Goal: Task Accomplishment & Management: Complete application form

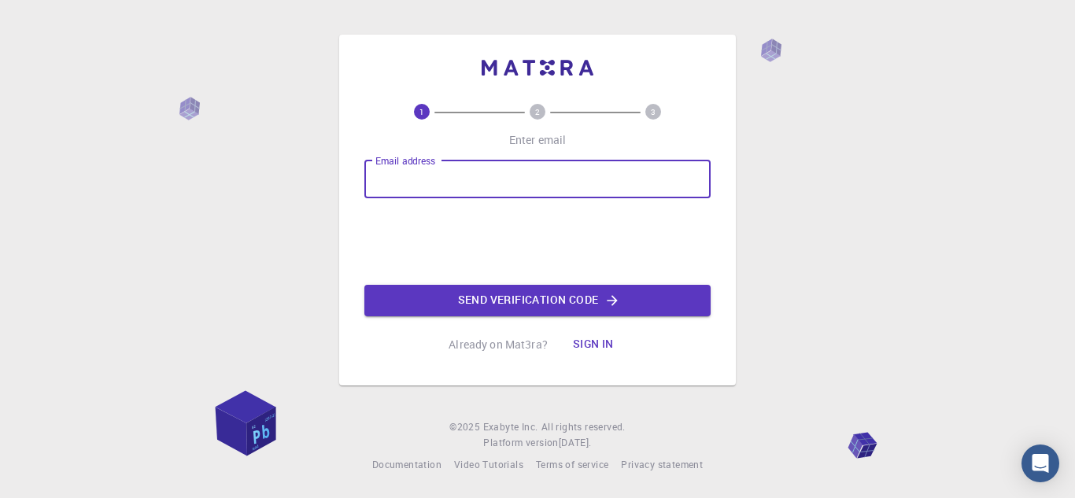
click at [440, 187] on input "Email address" at bounding box center [537, 180] width 346 height 38
type input "[PERSON_NAME][EMAIL_ADDRESS][PERSON_NAME][DOMAIN_NAME]"
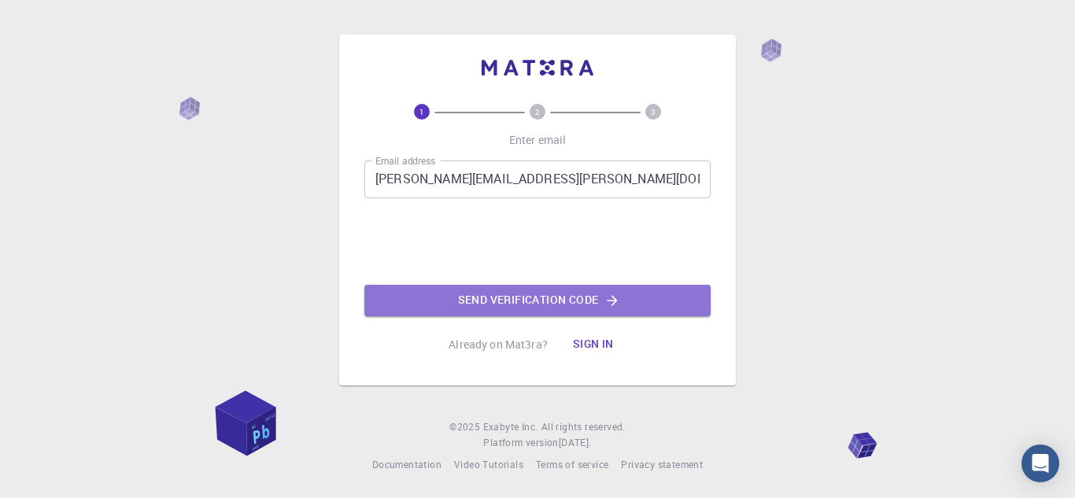
click at [522, 305] on button "Send verification code" at bounding box center [537, 300] width 346 height 31
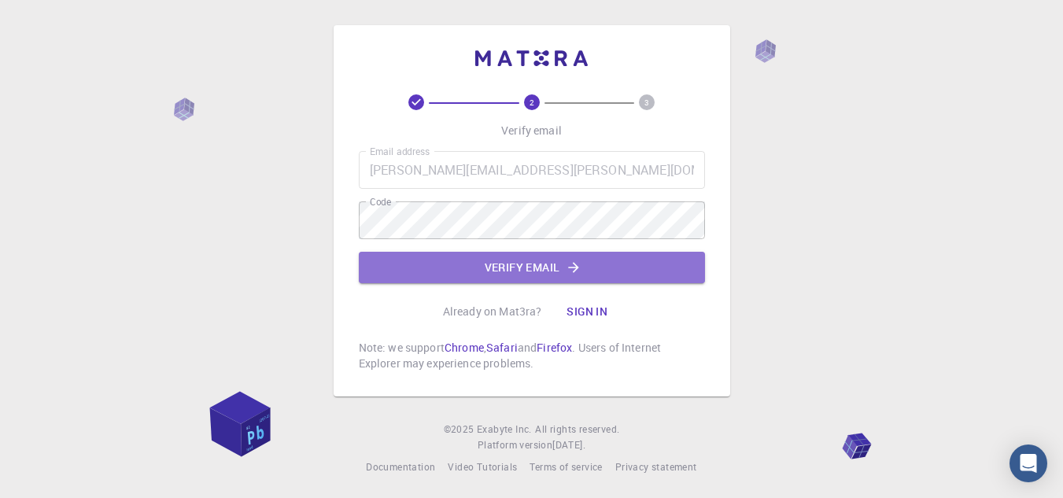
click at [443, 253] on button "Verify email" at bounding box center [532, 267] width 346 height 31
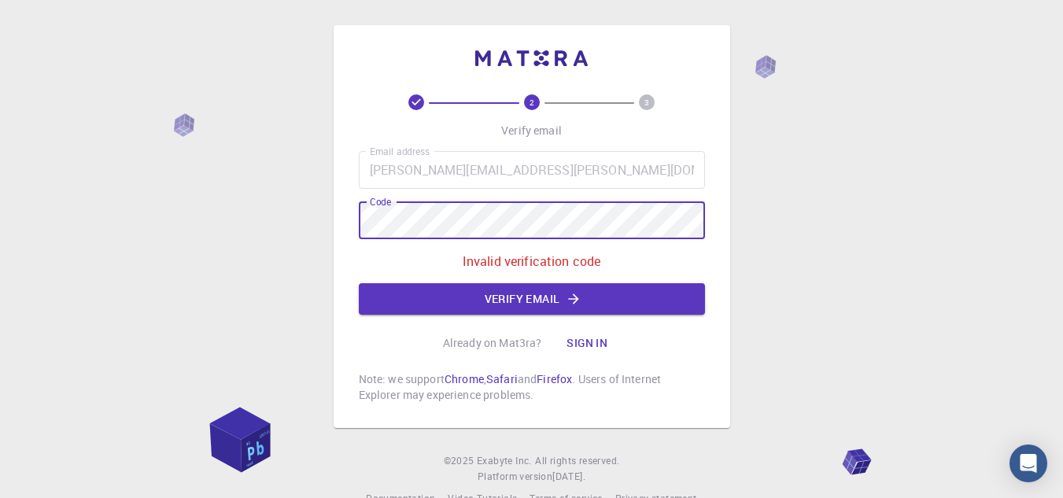
click at [178, 198] on div "2 3 Verify email Email address [PERSON_NAME][EMAIL_ADDRESS][PERSON_NAME][DOMAIN…" at bounding box center [531, 266] width 1063 height 532
click at [411, 295] on button "Verify email" at bounding box center [532, 298] width 346 height 31
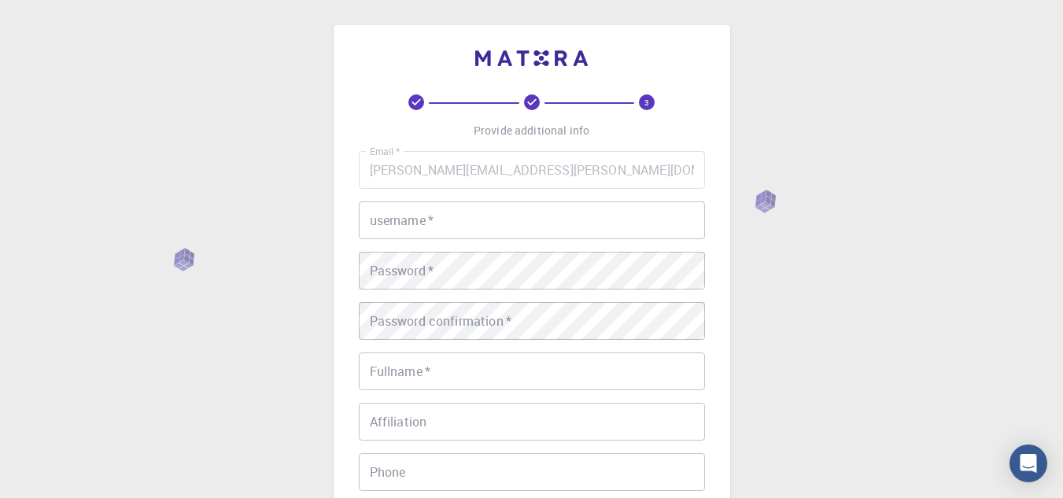
click at [493, 225] on input "username   *" at bounding box center [532, 221] width 346 height 38
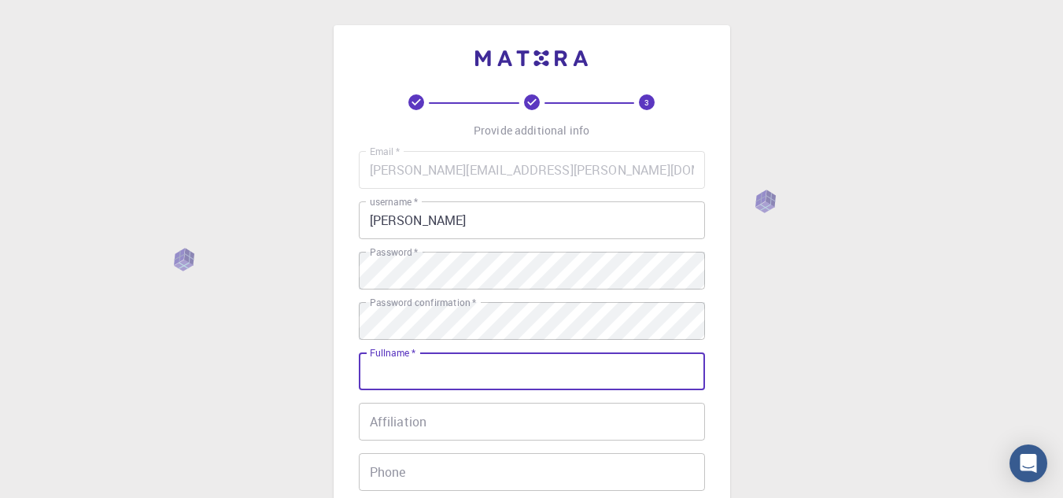
click at [489, 224] on input "jose" at bounding box center [532, 221] width 346 height 38
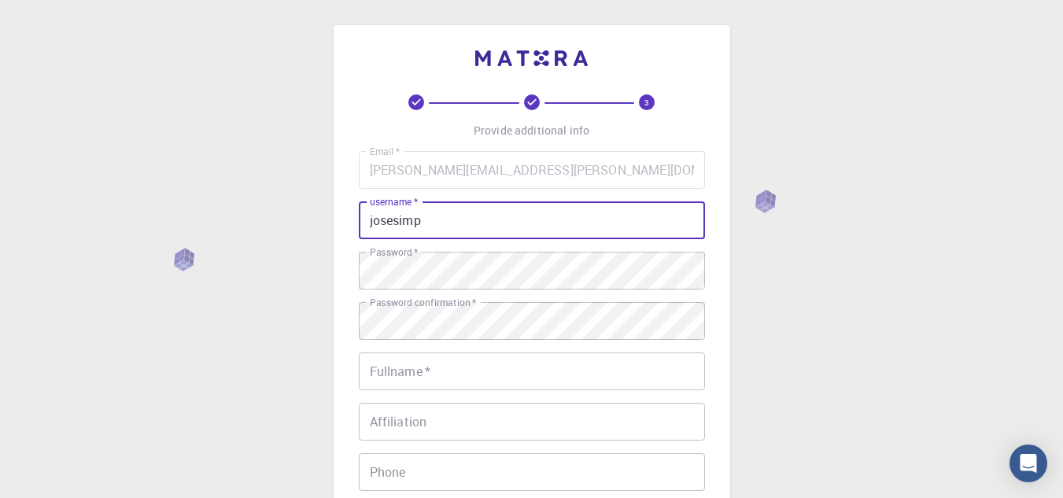
type input "josesimp"
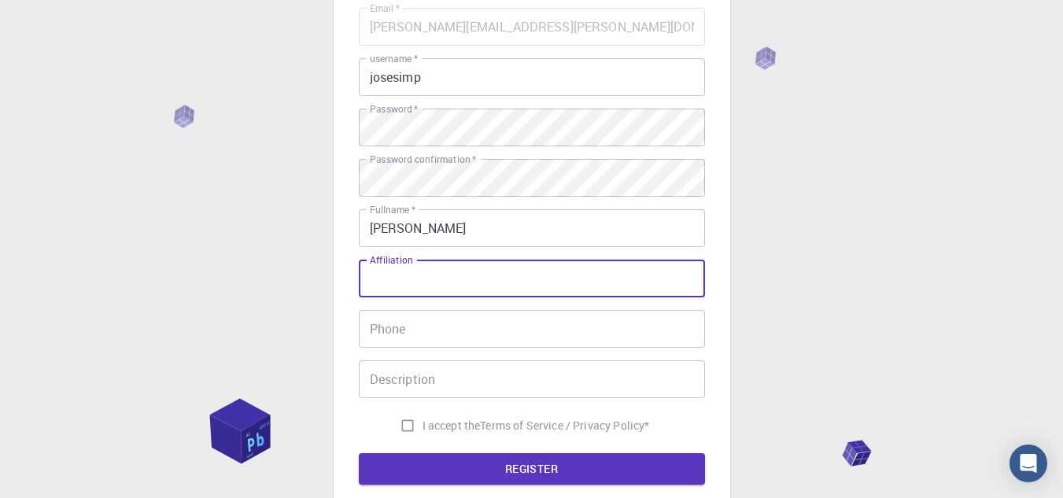
scroll to position [157, 0]
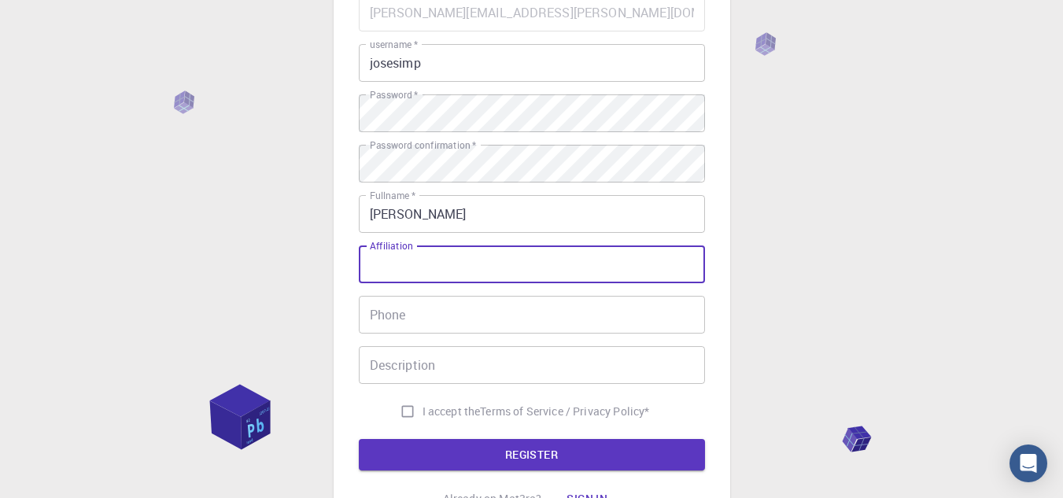
click at [492, 216] on input "jose" at bounding box center [532, 214] width 346 height 38
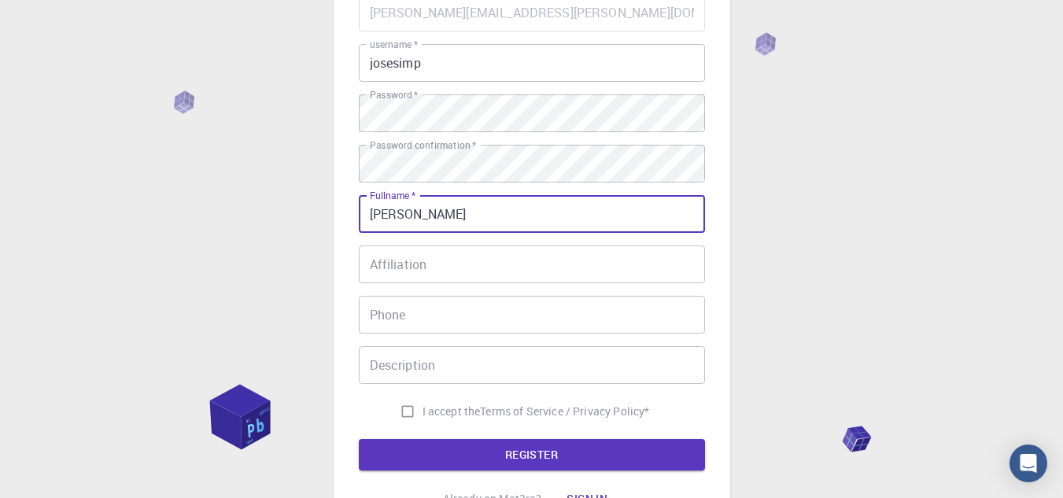
type input "jose simplicio"
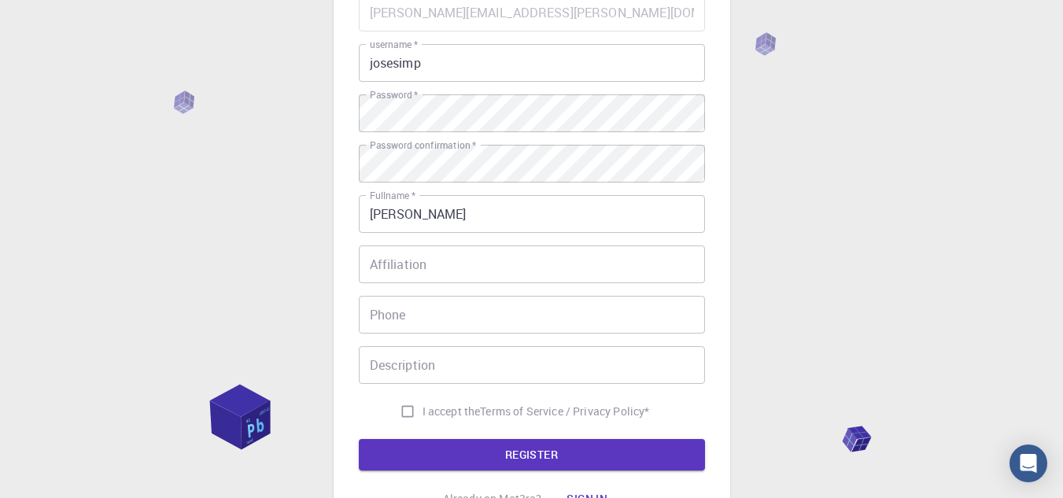
click at [423, 410] on span "I accept the" at bounding box center [452, 412] width 58 height 16
click at [420, 410] on input "I accept the Terms of Service / Privacy Policy *" at bounding box center [408, 412] width 30 height 30
checkbox input "true"
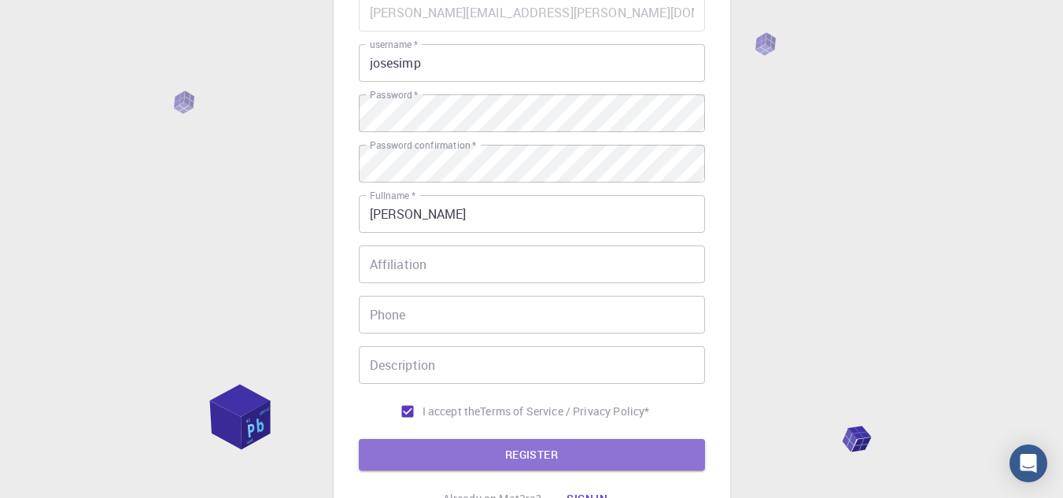
click at [423, 450] on button "REGISTER" at bounding box center [532, 454] width 346 height 31
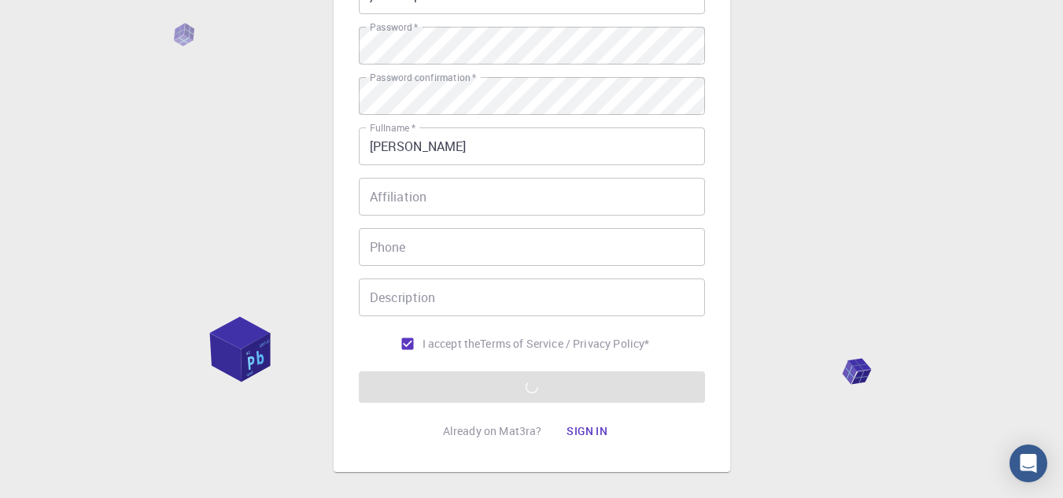
scroll to position [303, 0]
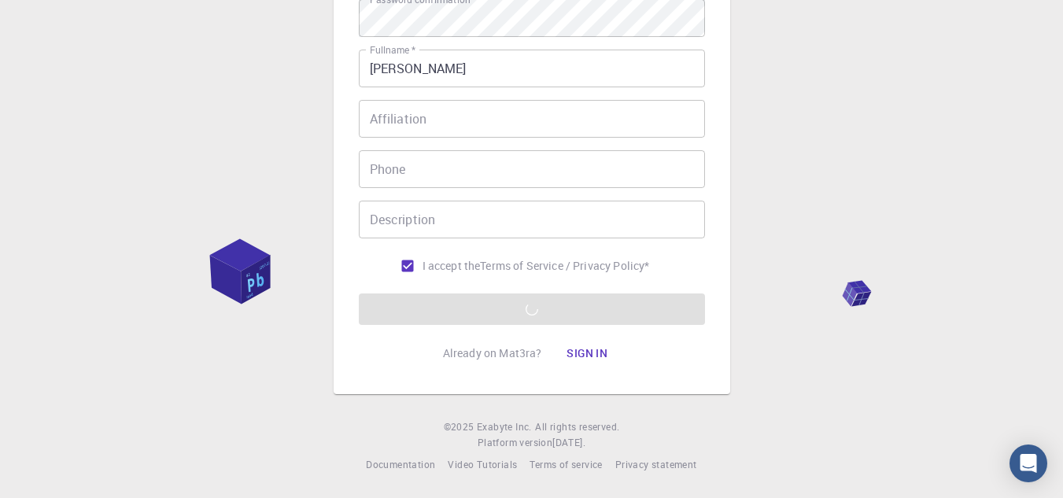
click at [594, 358] on button "Sign in" at bounding box center [587, 353] width 66 height 31
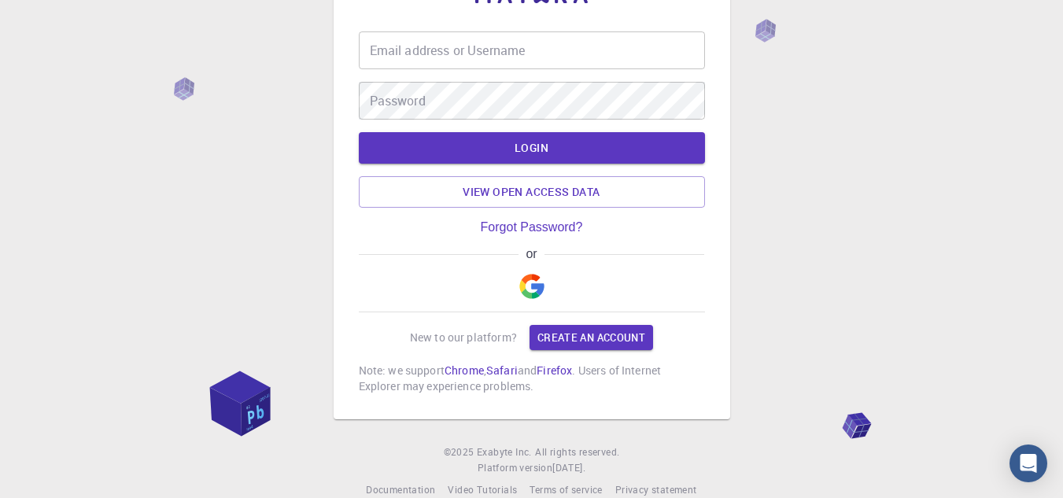
type input "simplicio.neto@ifal.edu.br"
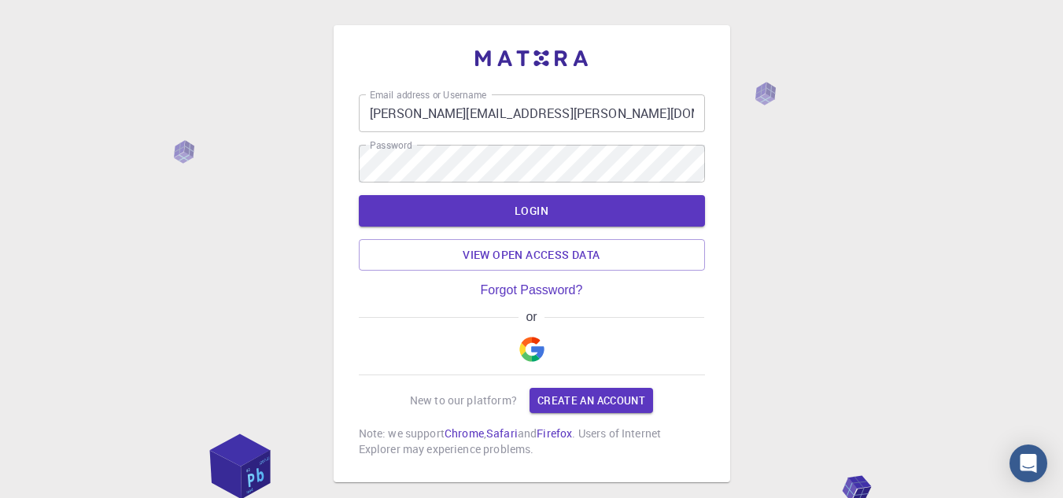
click at [579, 216] on button "LOGIN" at bounding box center [532, 210] width 346 height 31
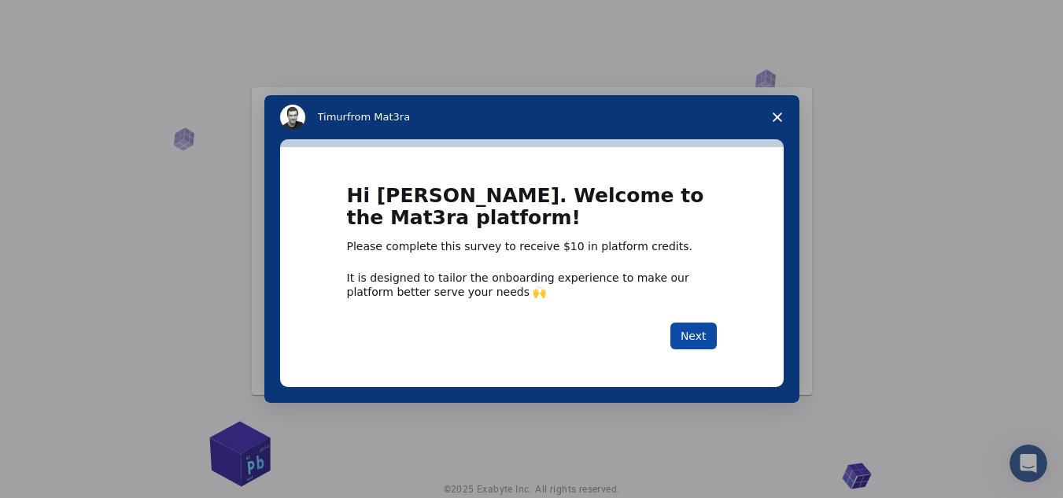
click at [686, 342] on button "Next" at bounding box center [694, 336] width 46 height 27
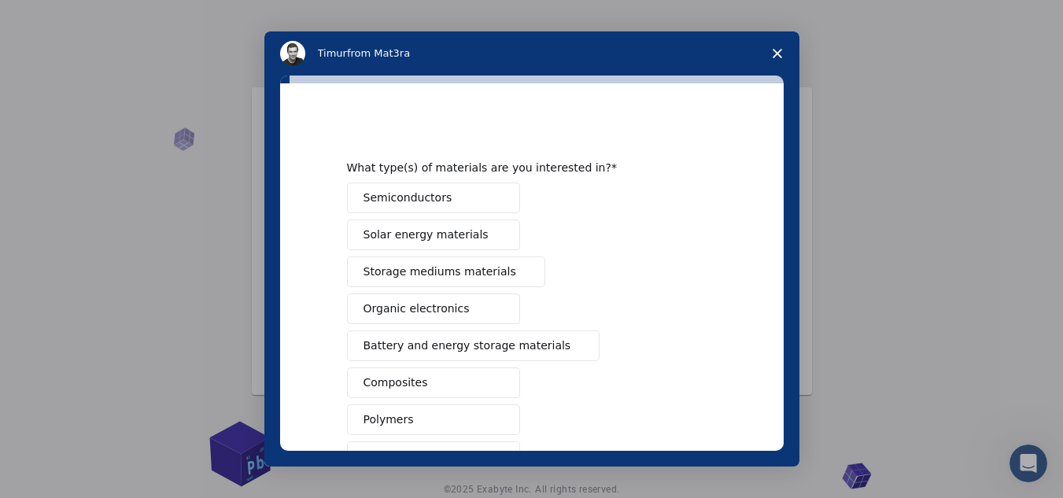
click at [423, 311] on span "Organic electronics" at bounding box center [417, 309] width 106 height 17
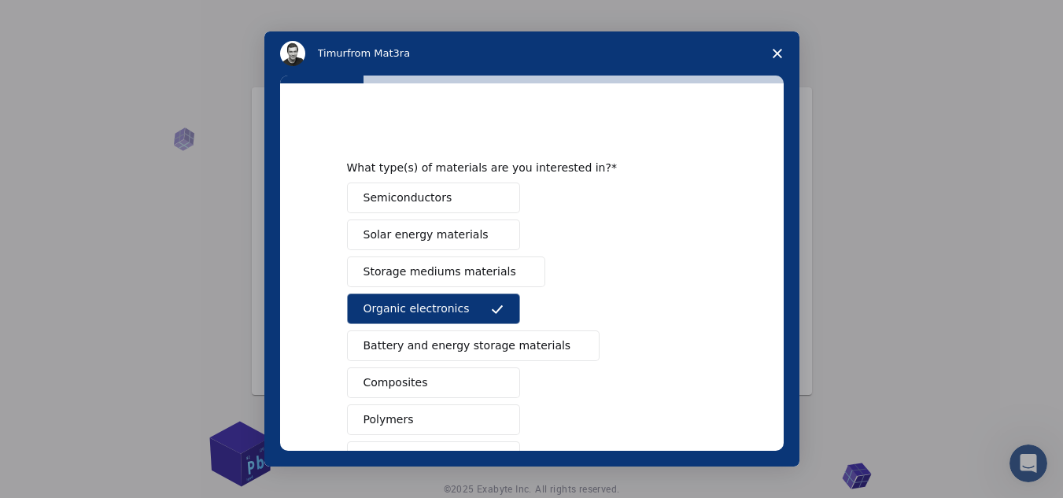
click at [528, 360] on button "Battery and energy storage materials" at bounding box center [473, 346] width 253 height 31
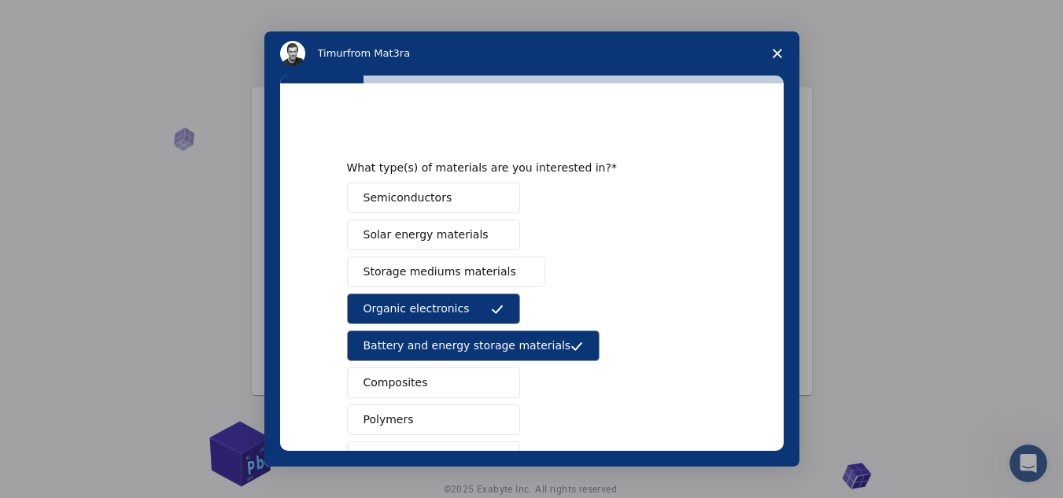
scroll to position [261, 0]
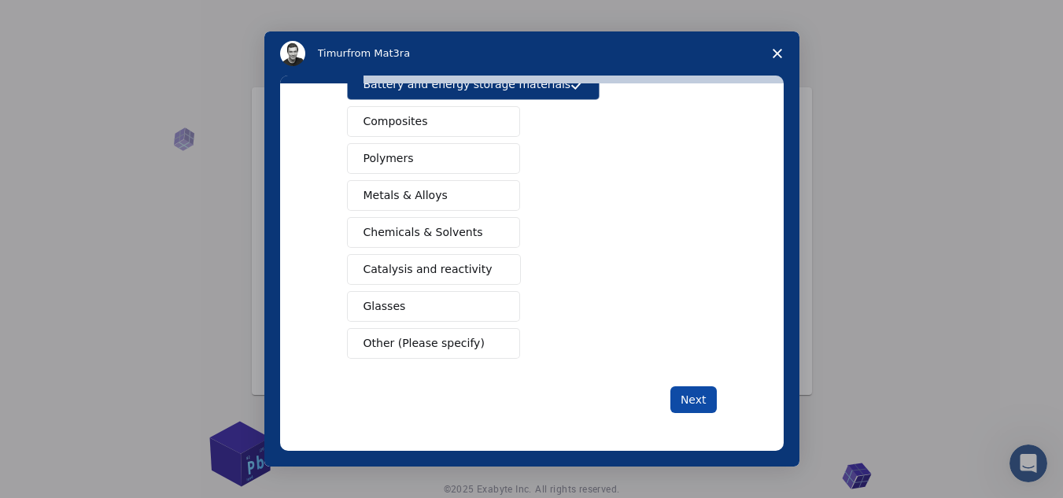
click at [681, 391] on button "Next" at bounding box center [694, 399] width 46 height 27
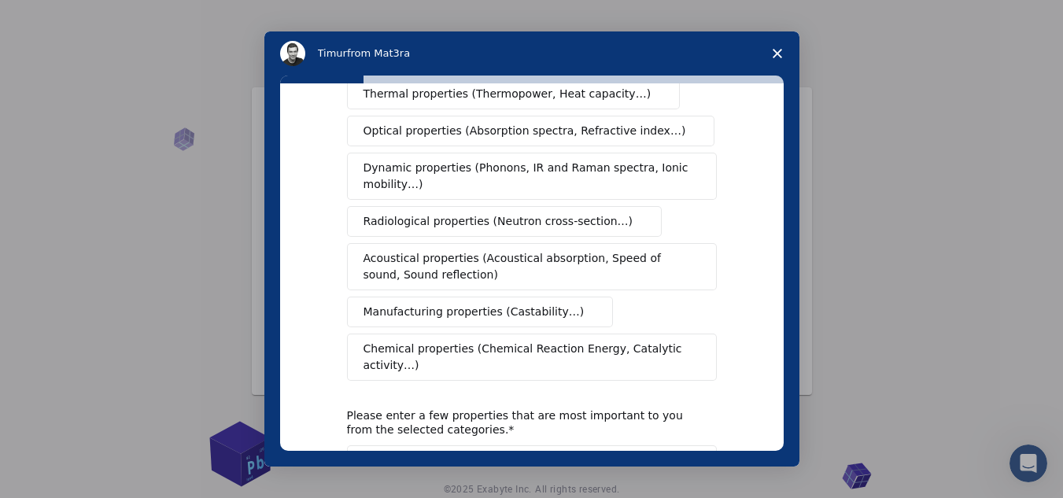
scroll to position [315, 0]
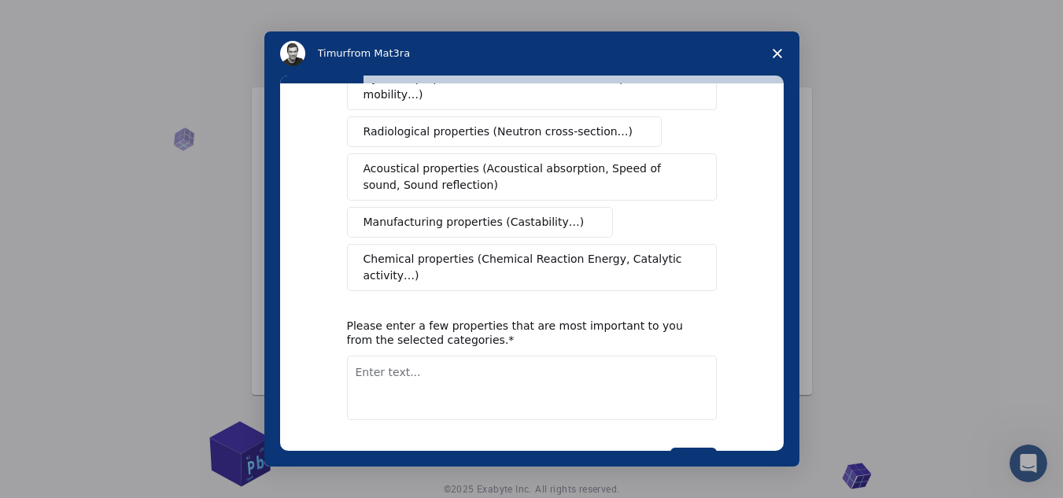
click at [492, 251] on span "Chemical properties (Chemical Reaction Energy, Catalytic activity…)" at bounding box center [527, 267] width 326 height 33
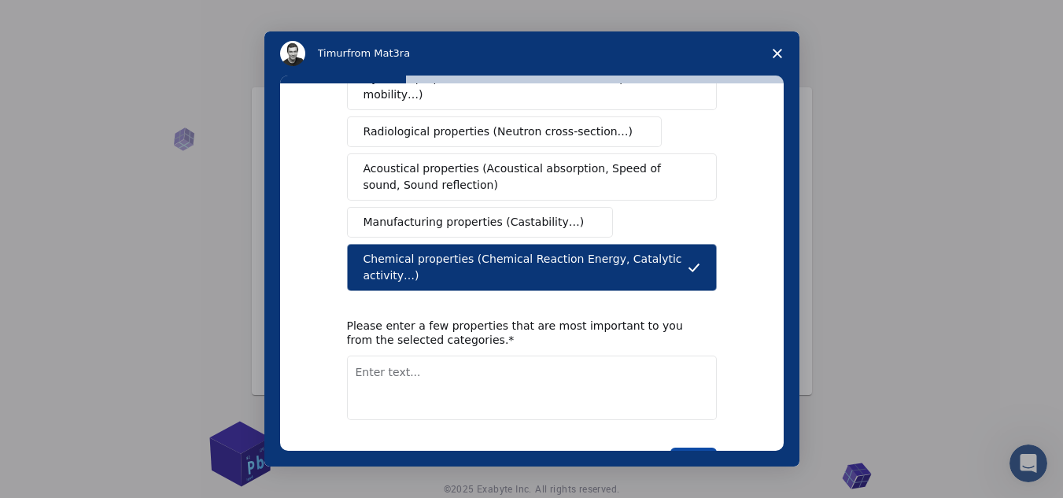
click at [689, 448] on button "Next" at bounding box center [694, 461] width 46 height 27
click at [534, 369] on textarea "Enter text..." at bounding box center [532, 388] width 370 height 65
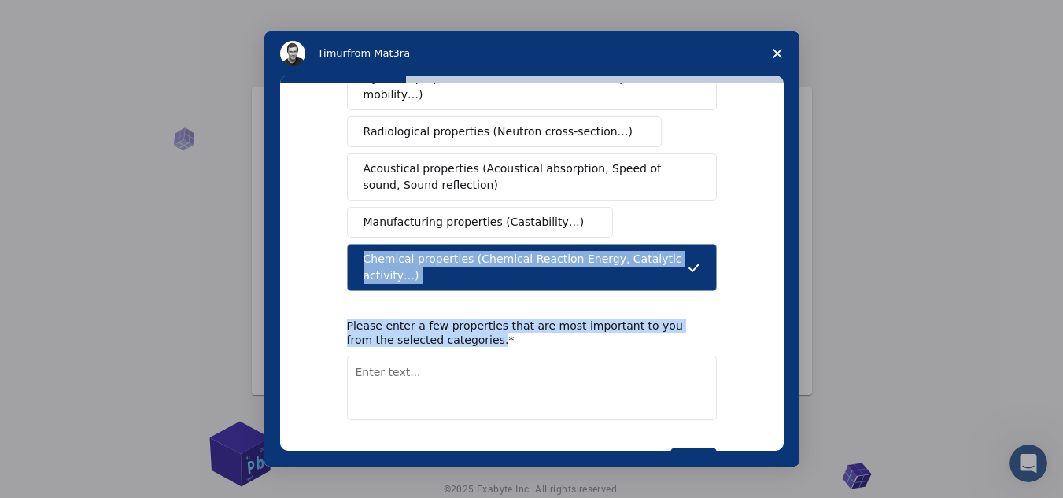
drag, startPoint x: 316, startPoint y: 236, endPoint x: 511, endPoint y: 313, distance: 208.9
click at [511, 313] on div "What type(s) of properties are you interested in? Mechanical properties (Surfac…" at bounding box center [532, 267] width 504 height 368
copy div "Chemical properties (Chemical Reaction Energy, Catalytic activity…) Please ente…"
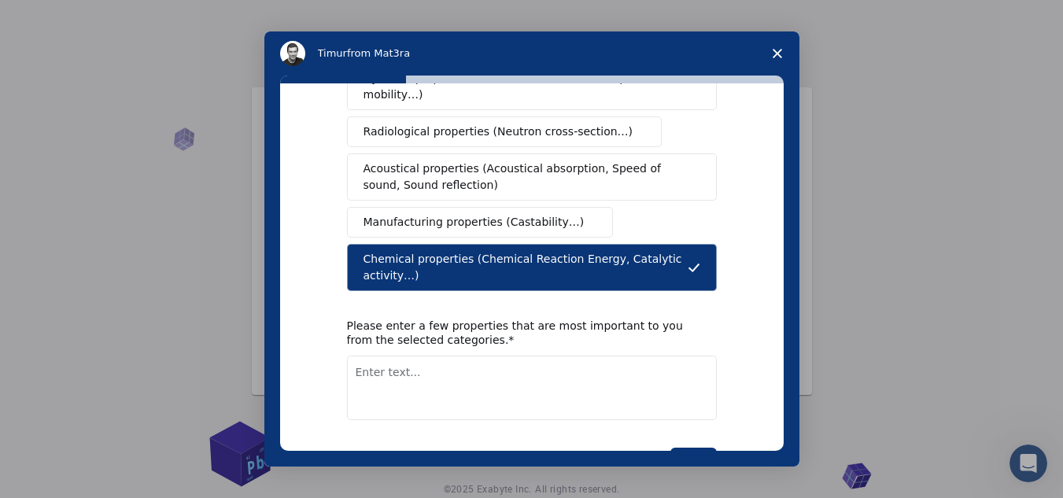
click at [472, 365] on textarea "Enter text..." at bounding box center [532, 388] width 370 height 65
paste textarea "Reaction enthalpy and energy balance Catalytic activity and efficiency pH varia…"
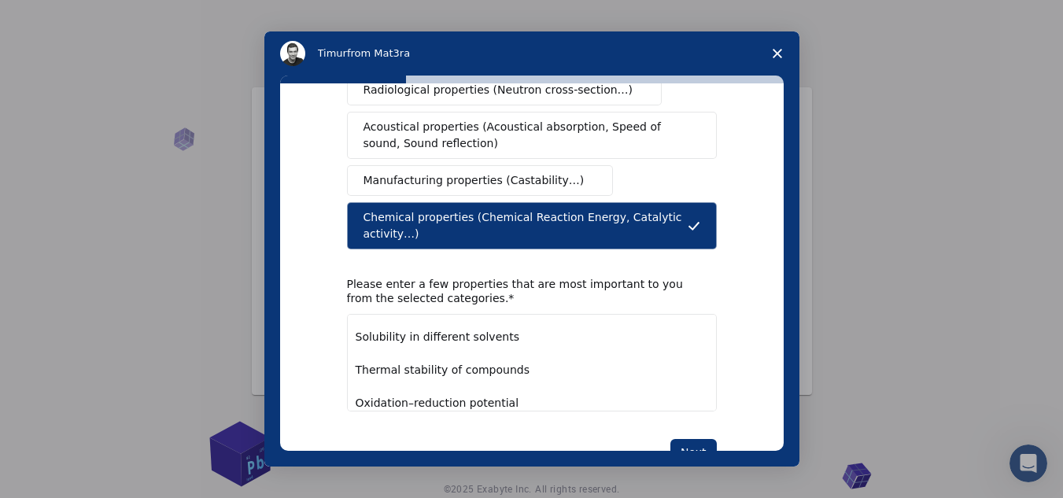
scroll to position [376, 0]
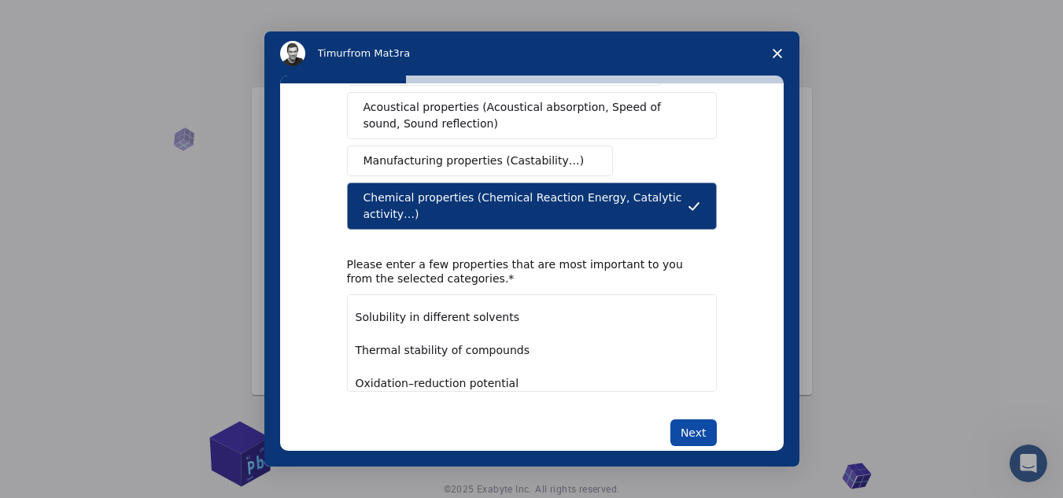
type textarea "Reaction enthalpy and energy balance Catalytic activity and efficiency pH varia…"
click at [686, 420] on button "Next" at bounding box center [694, 433] width 46 height 27
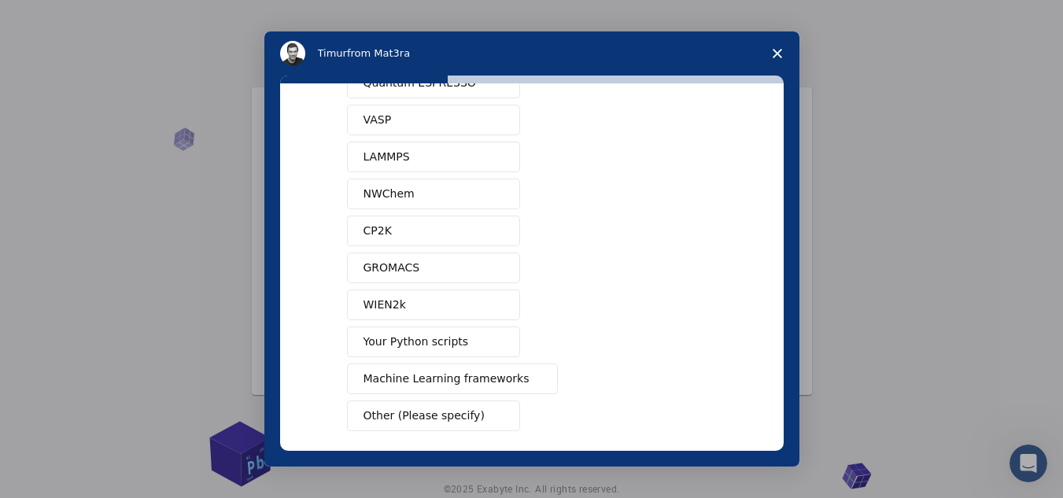
scroll to position [148, 0]
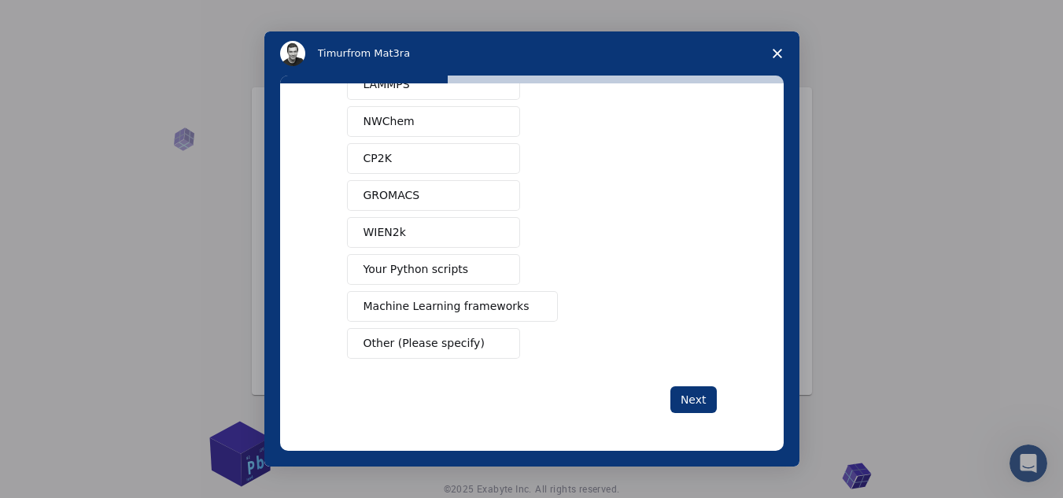
click at [499, 342] on span "Intercom messenger" at bounding box center [497, 344] width 13 height 13
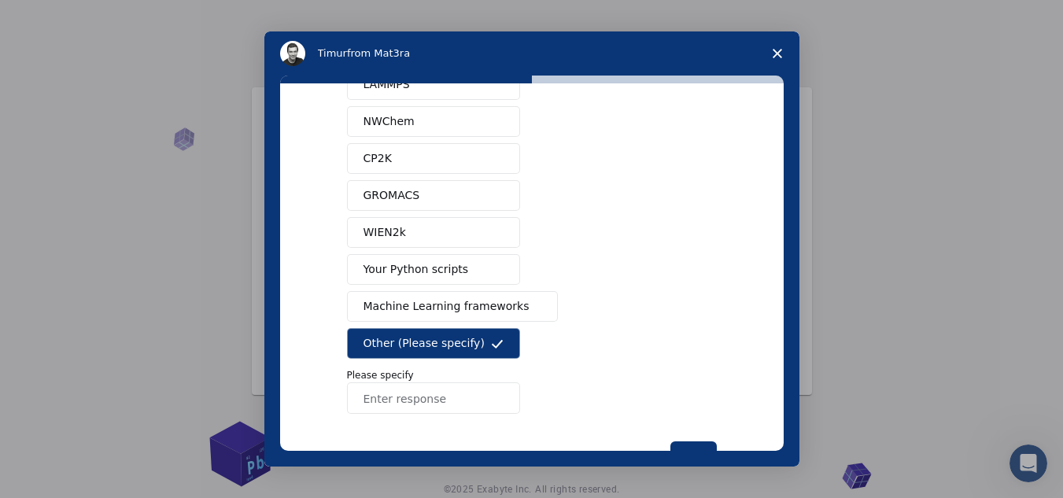
click at [468, 394] on input "Enter response" at bounding box center [433, 398] width 173 height 31
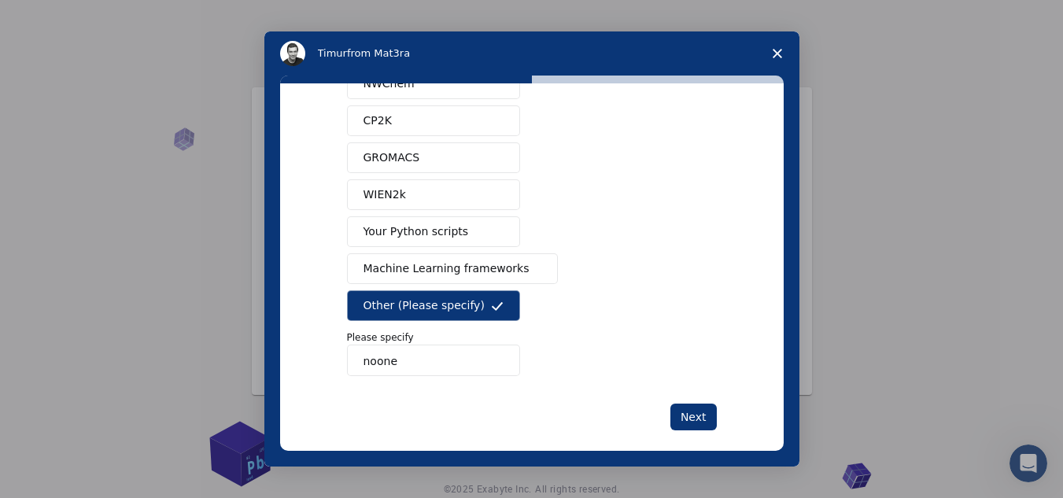
scroll to position [203, 0]
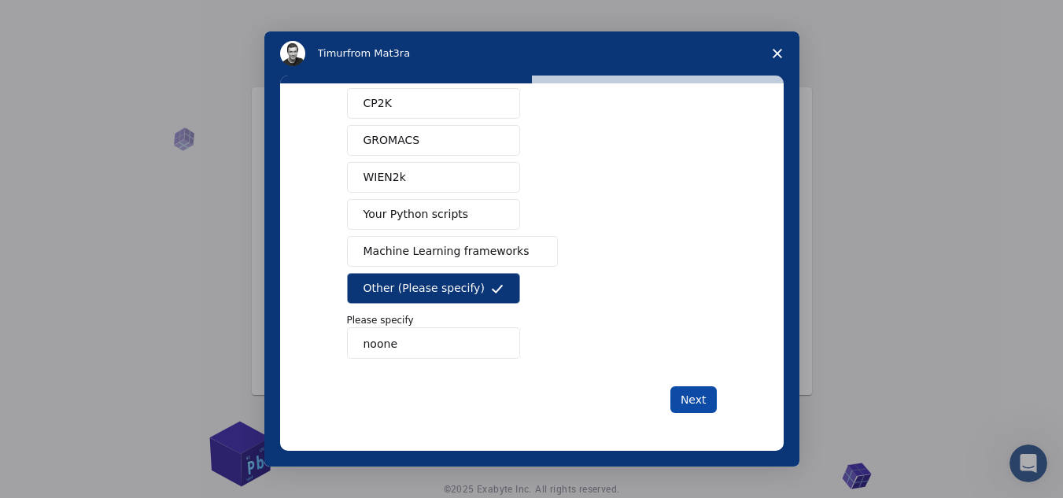
type input "noone"
click at [671, 394] on button "Next" at bounding box center [694, 399] width 46 height 27
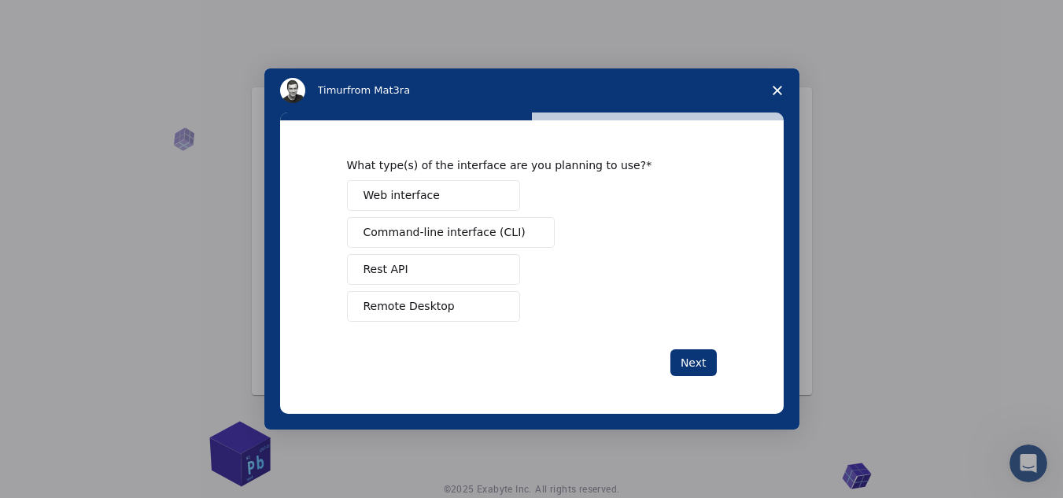
scroll to position [0, 0]
drag, startPoint x: 410, startPoint y: 195, endPoint x: 486, endPoint y: 242, distance: 88.7
click at [411, 195] on span "Web interface" at bounding box center [402, 195] width 76 height 17
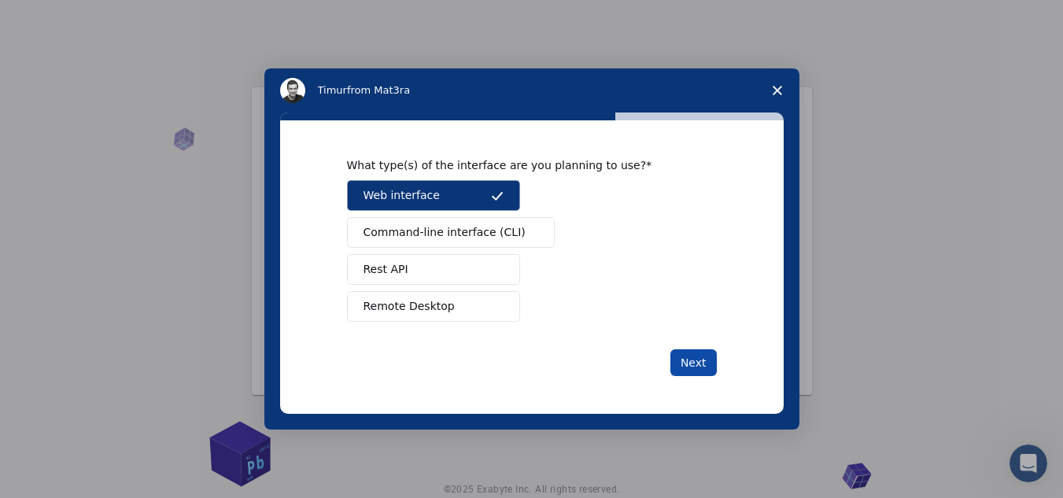
click at [678, 357] on button "Next" at bounding box center [694, 363] width 46 height 27
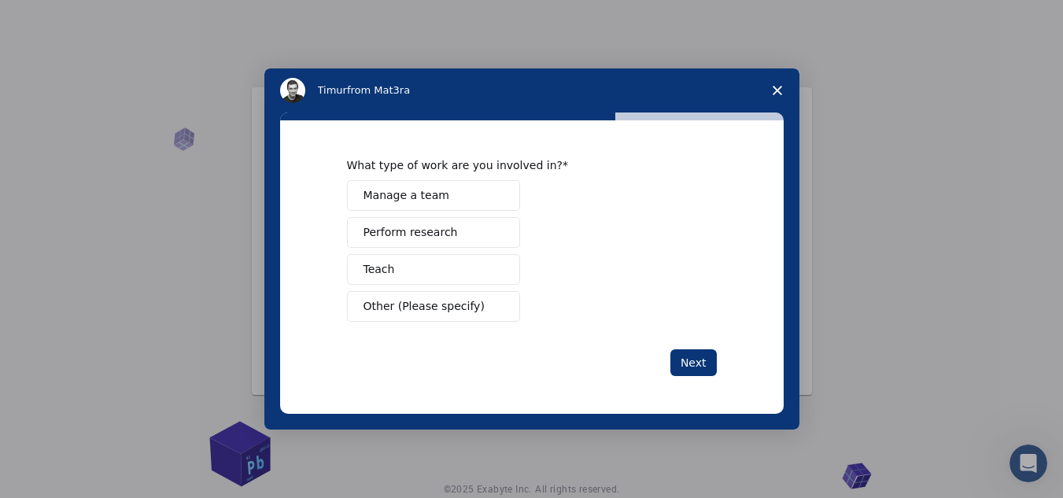
click at [417, 279] on button "Teach" at bounding box center [433, 269] width 173 height 31
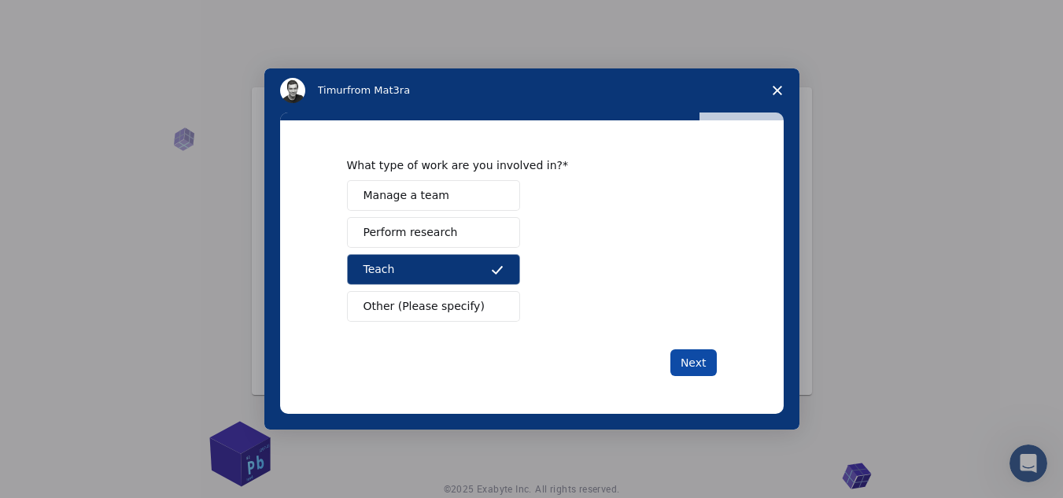
click at [695, 358] on button "Next" at bounding box center [694, 363] width 46 height 27
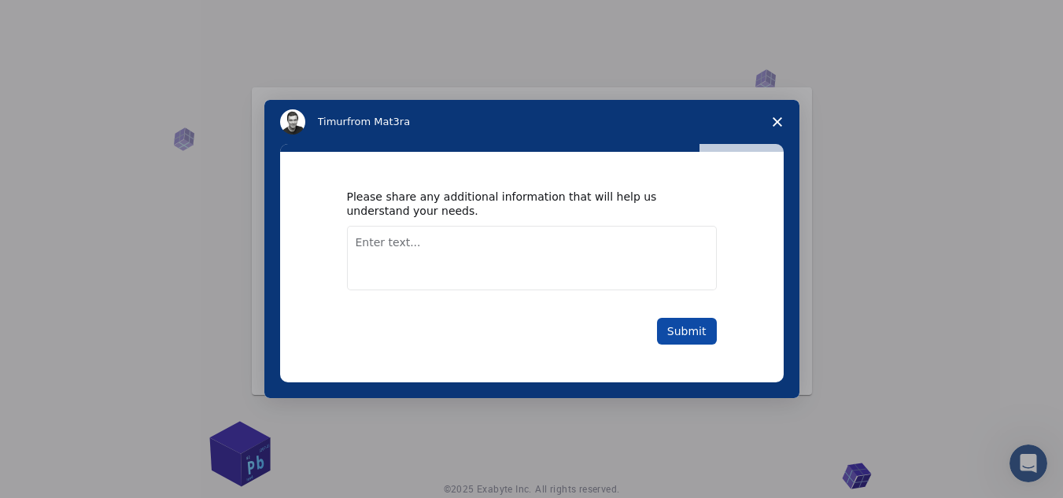
click at [690, 338] on button "Submit" at bounding box center [687, 331] width 60 height 27
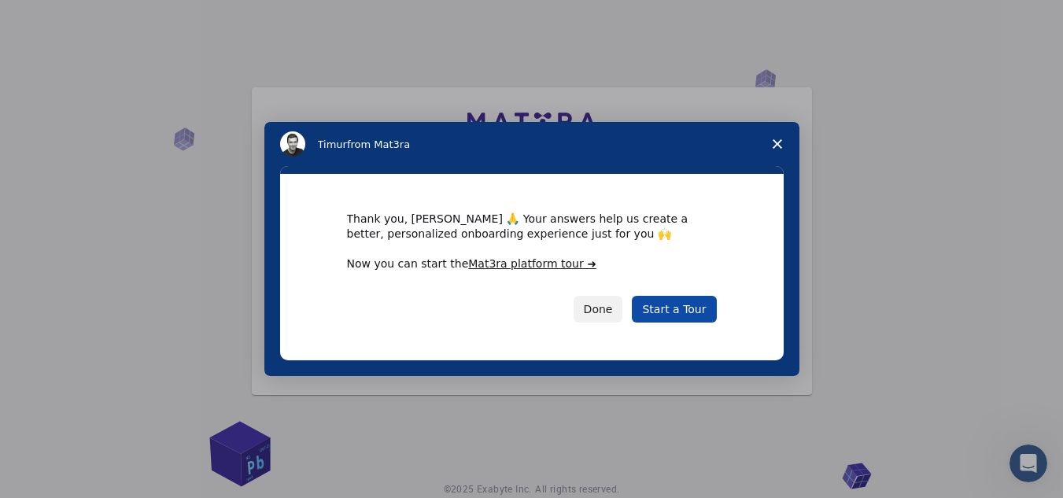
click at [675, 318] on link "Start a Tour" at bounding box center [674, 309] width 84 height 27
click at [611, 318] on button "Done" at bounding box center [599, 309] width 50 height 27
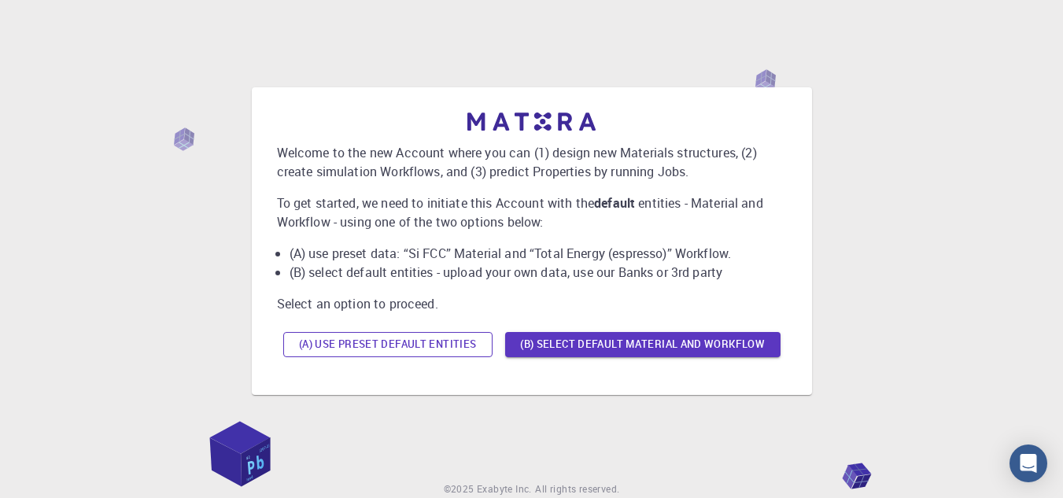
click at [412, 352] on button "(A) Use preset default entities" at bounding box center [387, 344] width 209 height 25
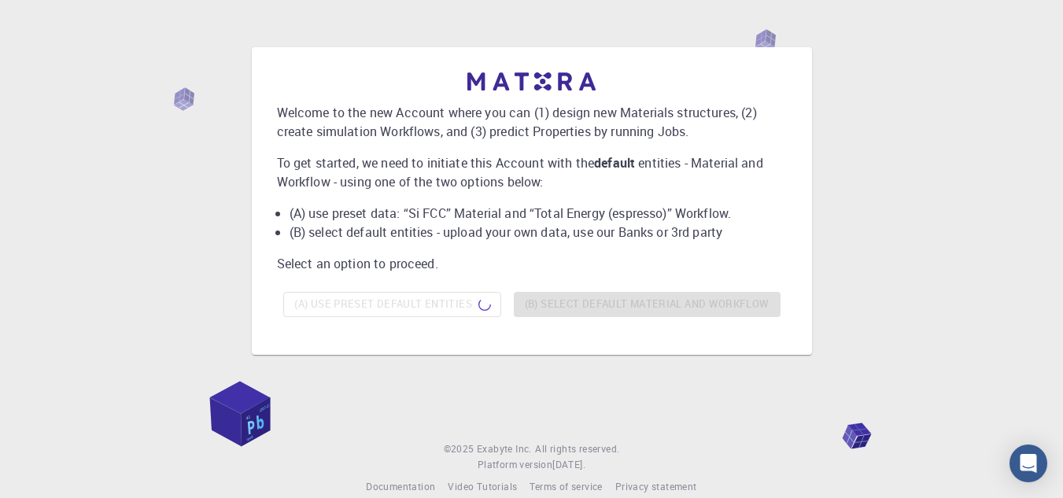
scroll to position [62, 0]
